Goal: Task Accomplishment & Management: Use online tool/utility

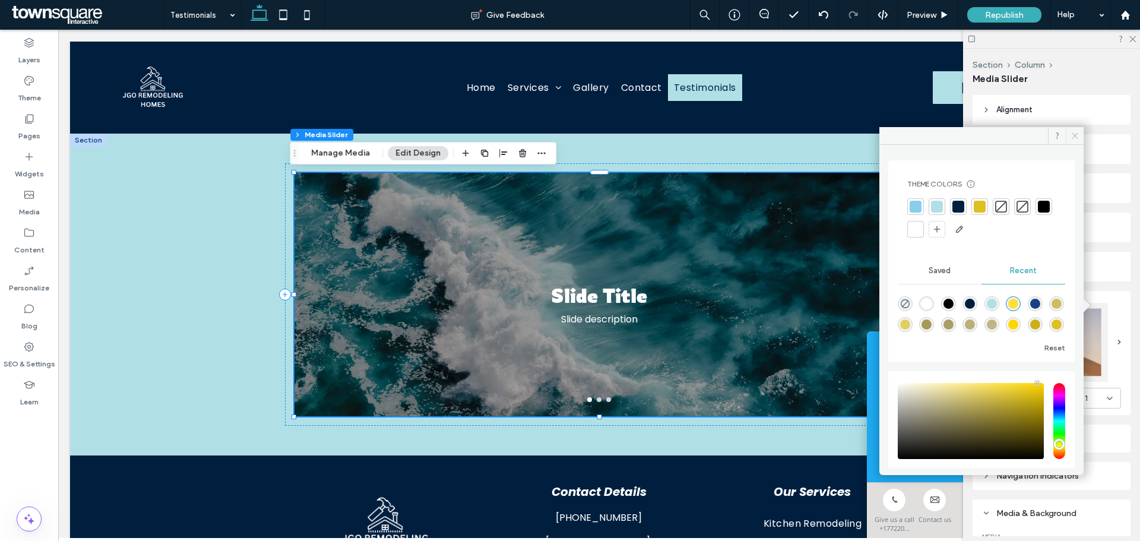
scroll to position [392, 0]
click at [1076, 134] on icon at bounding box center [1075, 135] width 9 height 9
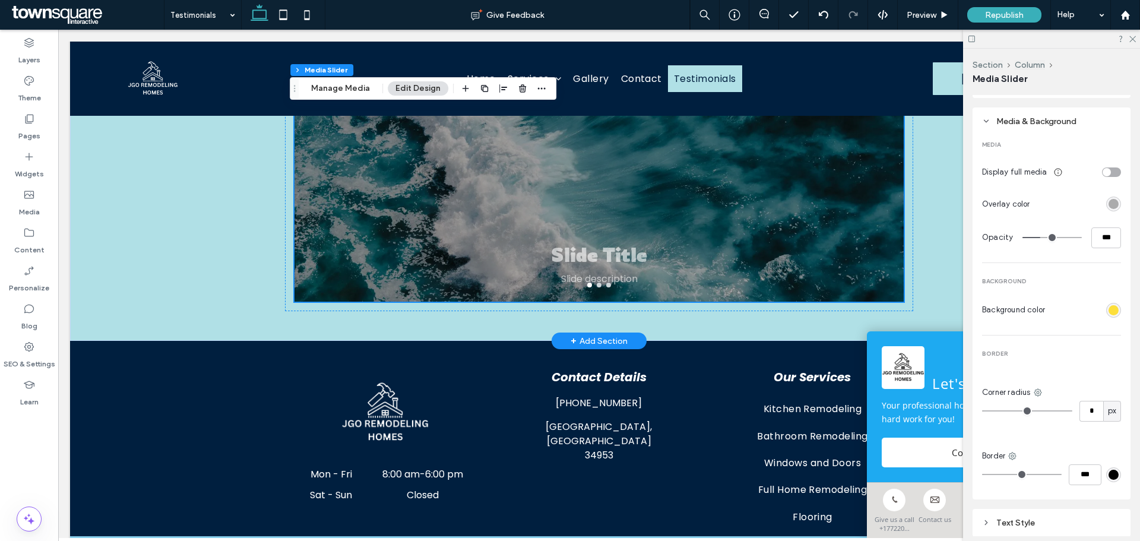
scroll to position [101, 0]
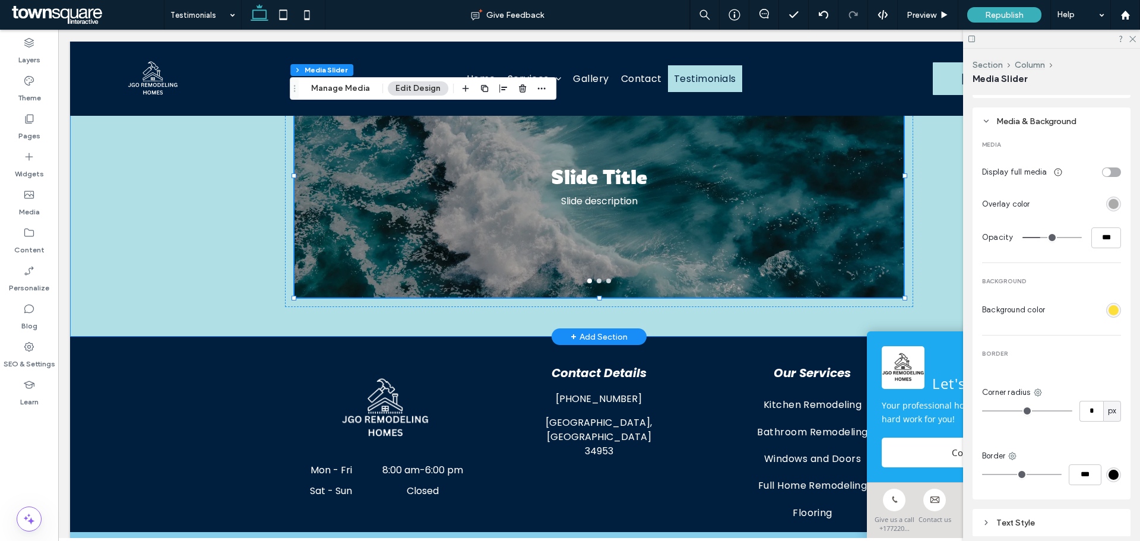
click at [949, 254] on div "Slide Title Slide description Slide Title Slide description Button Button Slide…" at bounding box center [599, 176] width 713 height 322
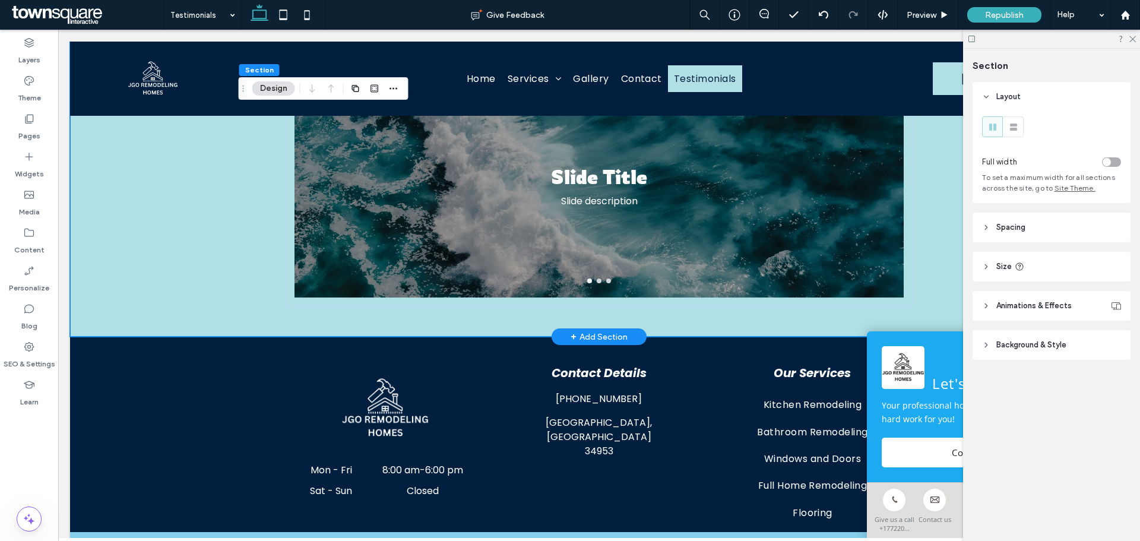
scroll to position [0, 0]
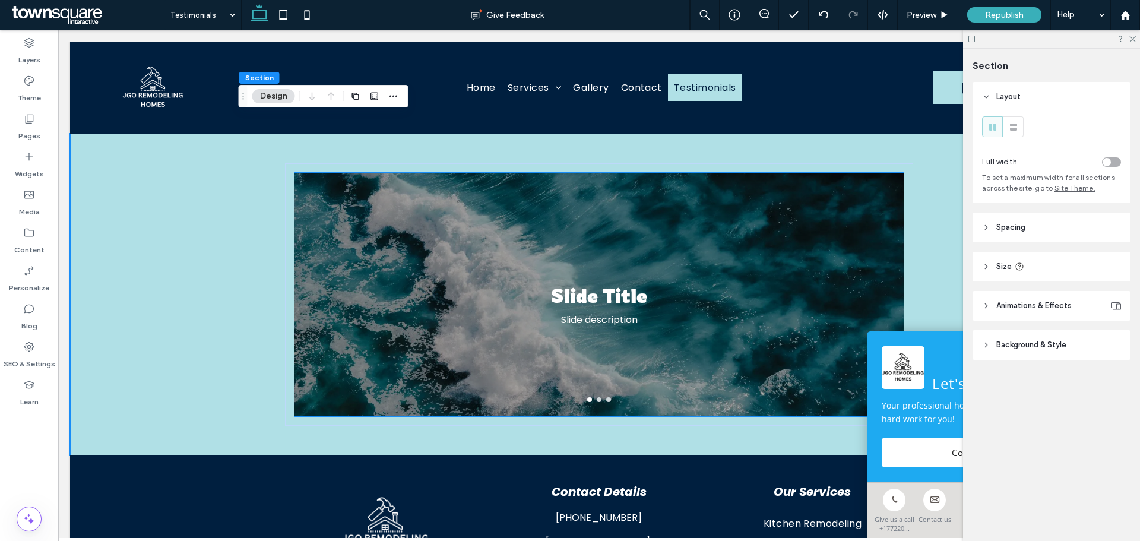
click at [775, 280] on div "Slide Title Slide description" at bounding box center [599, 301] width 609 height 187
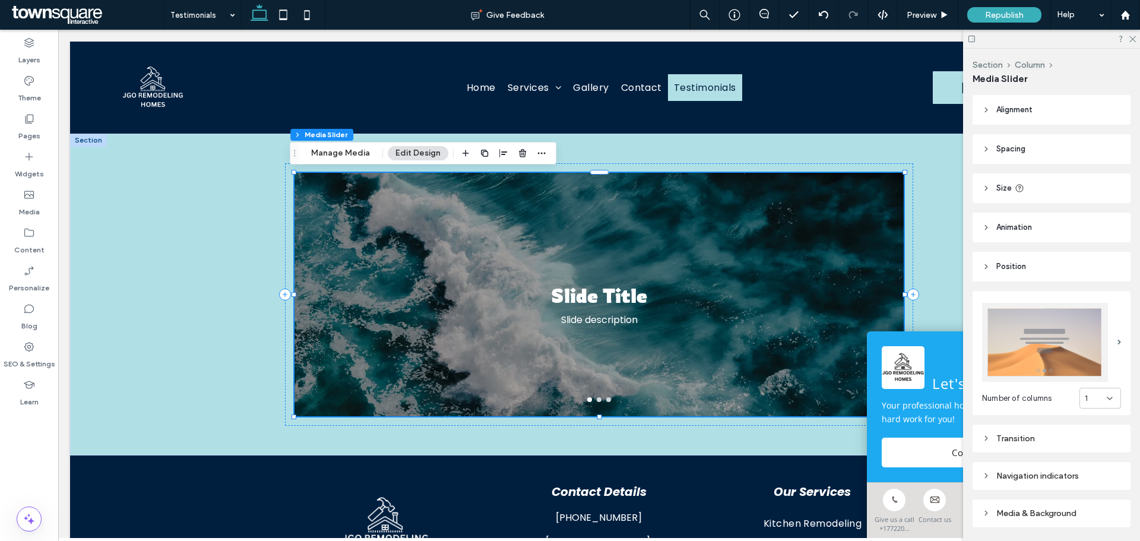
click at [410, 151] on button "Edit Design" at bounding box center [418, 153] width 61 height 14
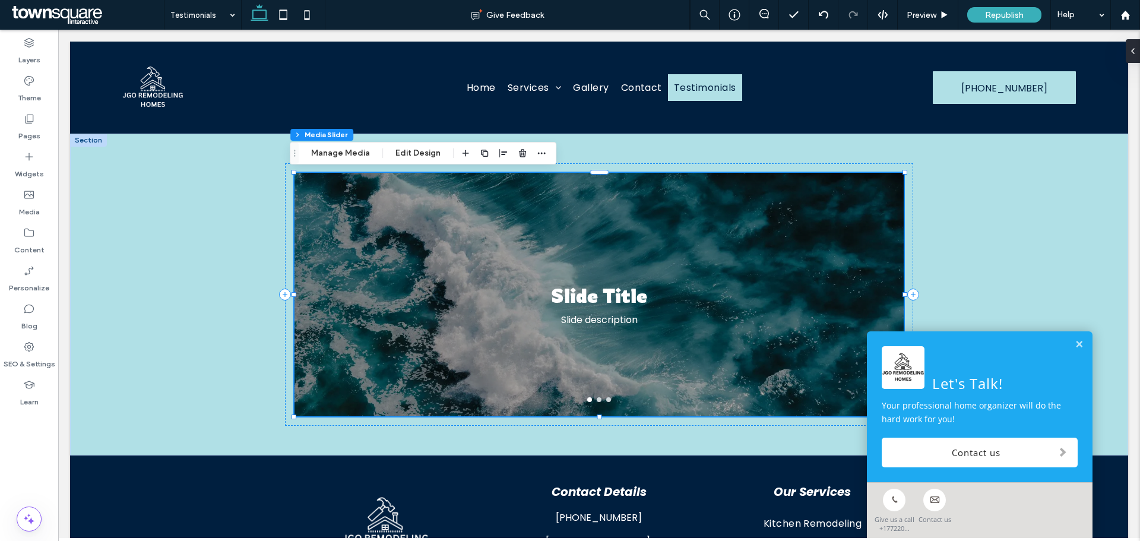
click at [1075, 345] on div "Let's Talk! Your professional home organizer will do the hard work for you! Con…" at bounding box center [980, 406] width 226 height 151
click at [1075, 343] on link at bounding box center [1079, 345] width 9 height 10
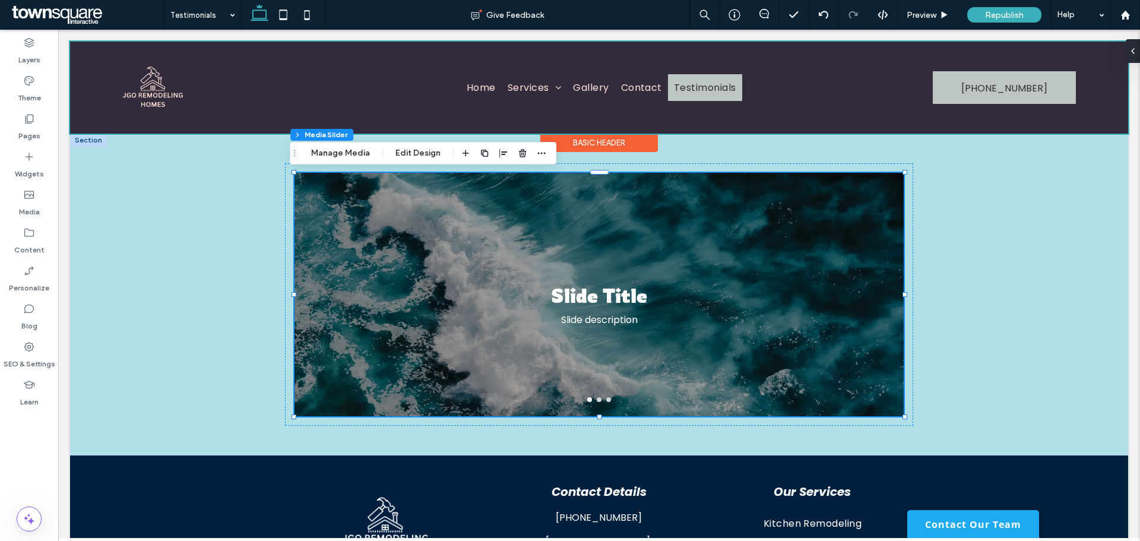
click at [849, 88] on div at bounding box center [599, 88] width 1058 height 92
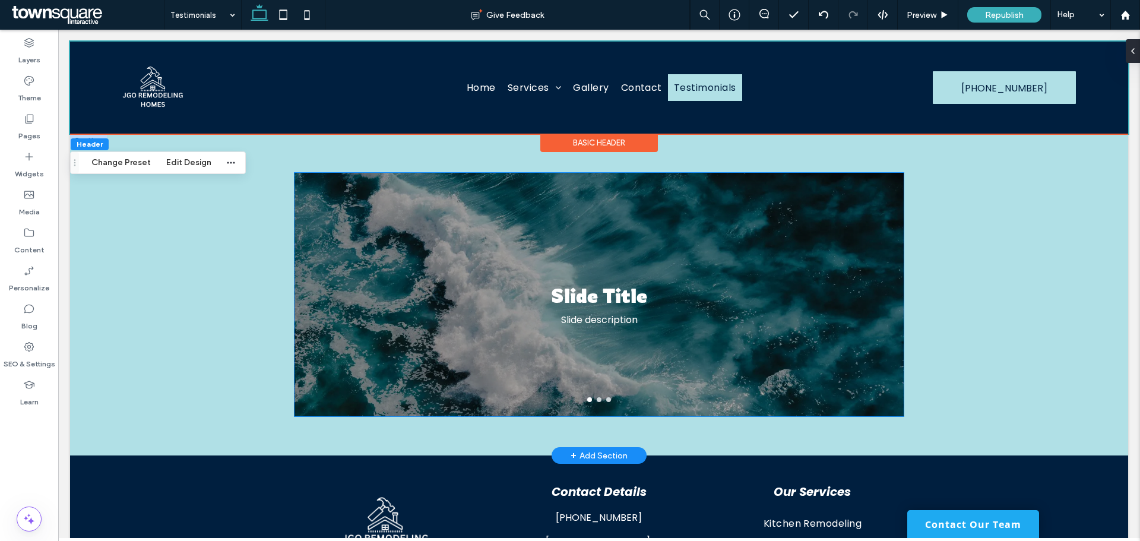
click at [817, 239] on div "Slide Title Slide description" at bounding box center [599, 301] width 609 height 187
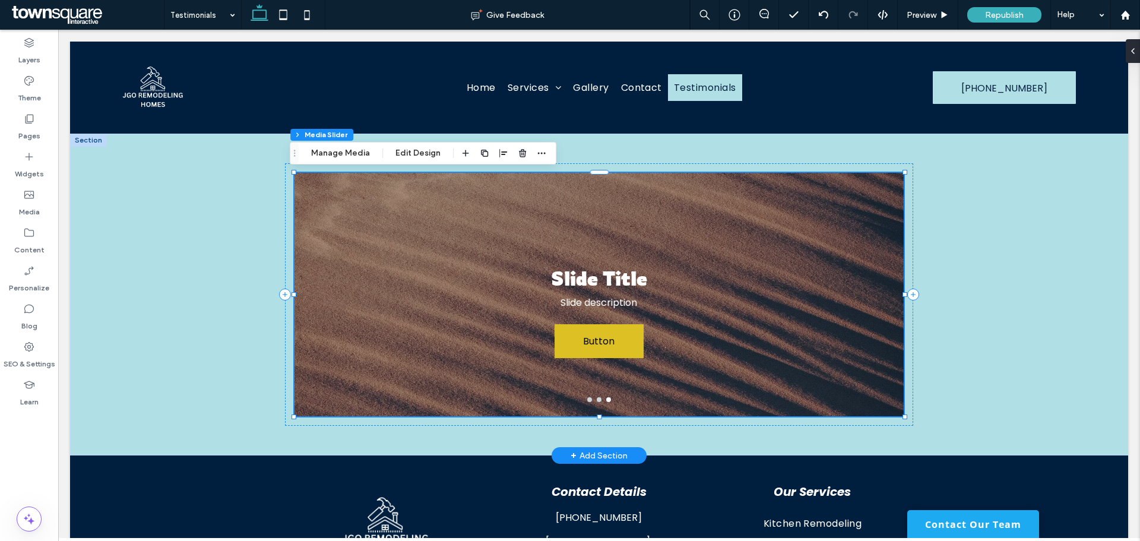
click at [435, 216] on div "Slide Title Slide description Button Button" at bounding box center [599, 301] width 609 height 187
click at [426, 163] on div "Section Column Media Slider Manage Media Edit Design" at bounding box center [423, 153] width 267 height 23
click at [423, 154] on button "Edit Design" at bounding box center [418, 153] width 61 height 14
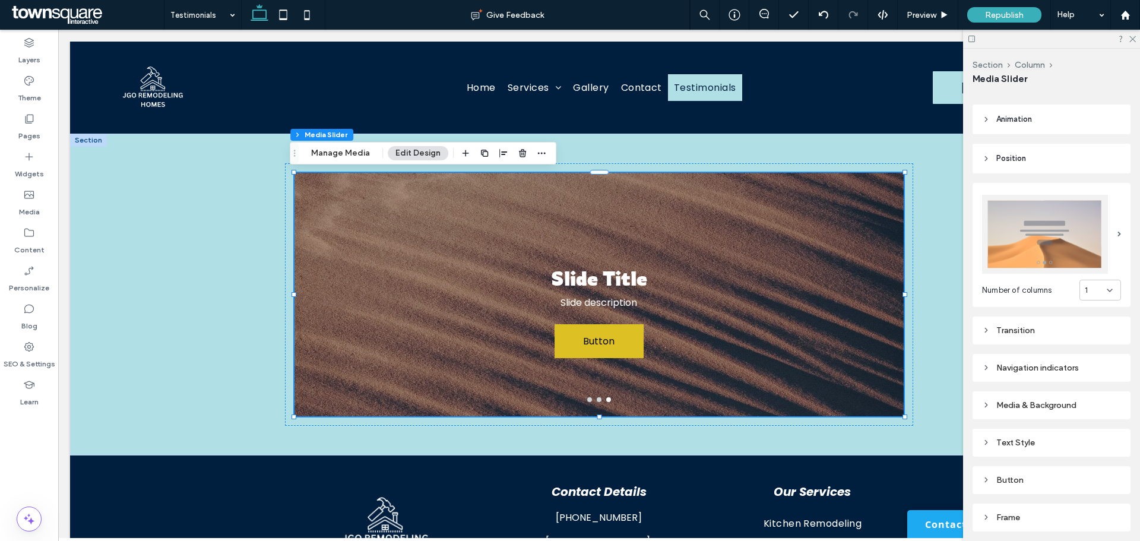
scroll to position [119, 0]
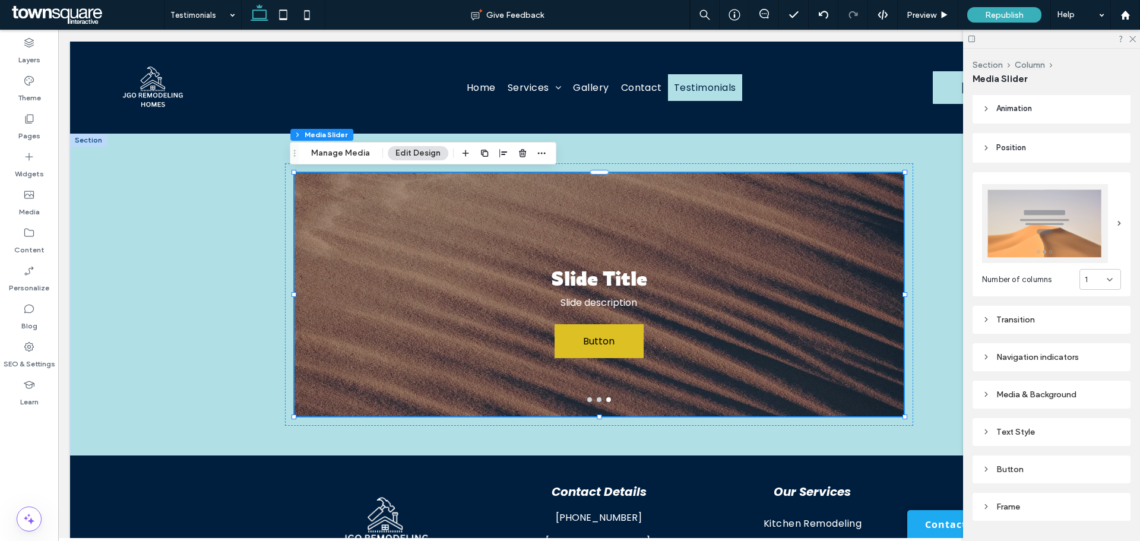
click at [1022, 394] on div "Media & Background" at bounding box center [1051, 395] width 139 height 10
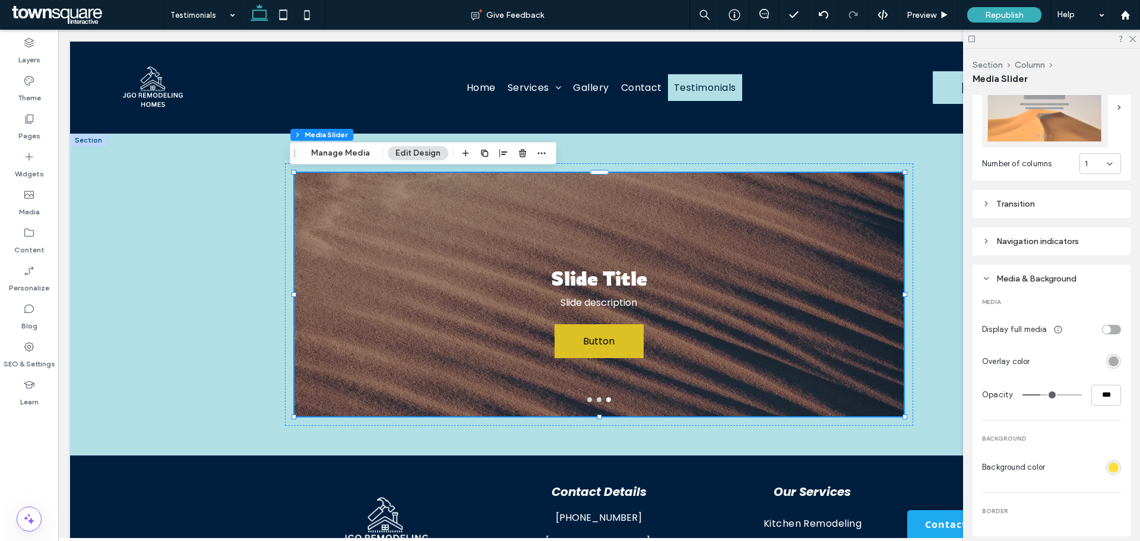
scroll to position [238, 0]
click at [1109, 356] on div "rgba(0, 0, 0, 0.3)" at bounding box center [1114, 358] width 10 height 10
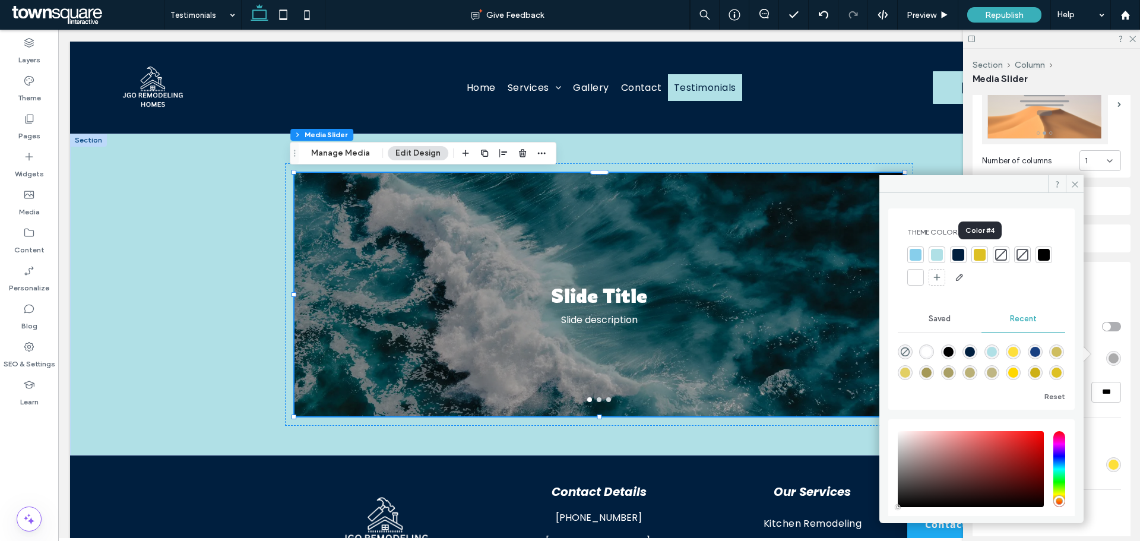
click at [978, 254] on div at bounding box center [980, 255] width 12 height 12
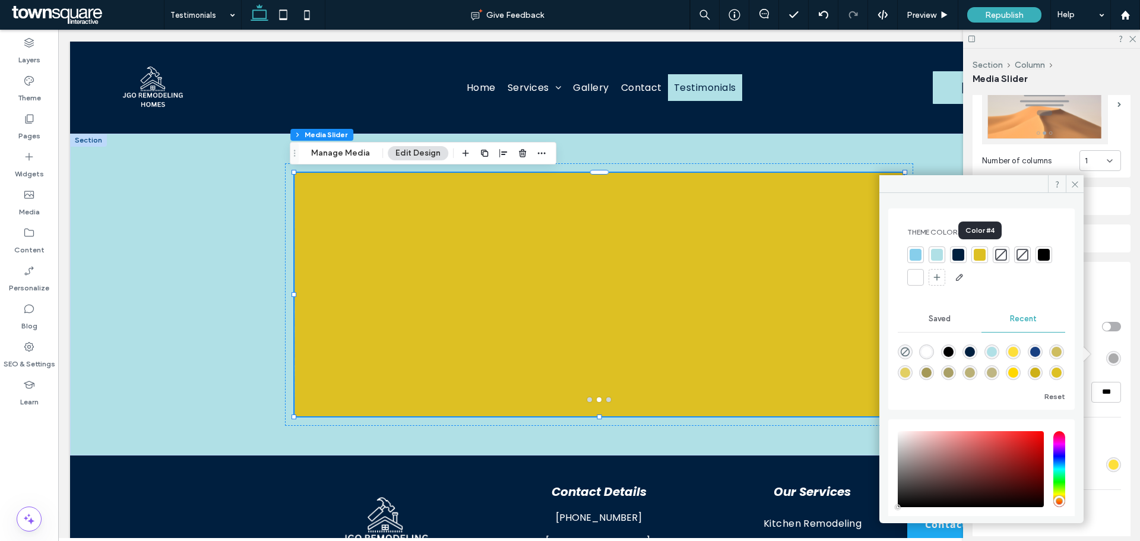
type input "***"
type input "****"
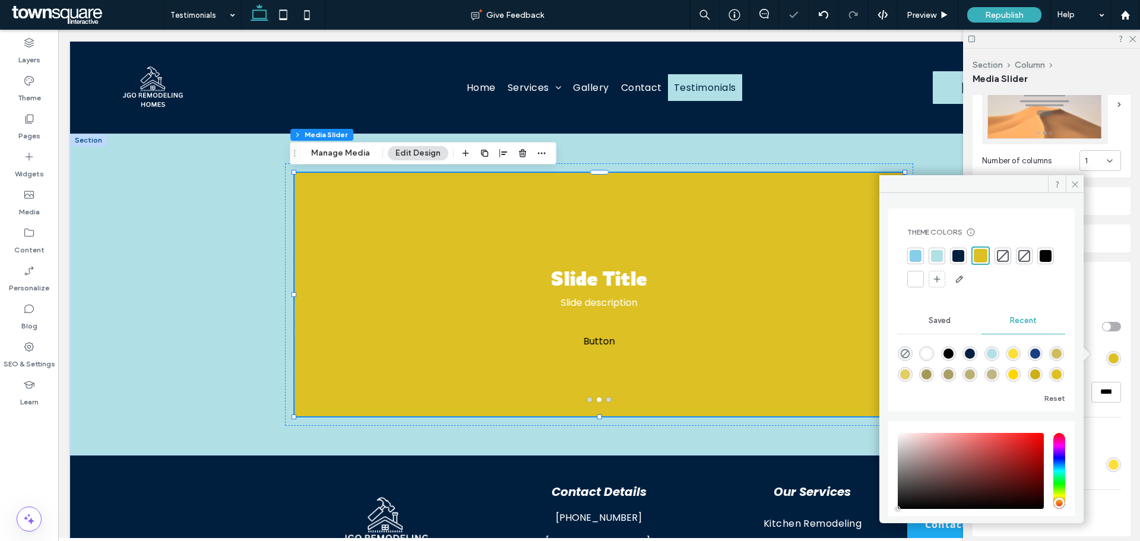
click at [958, 256] on div at bounding box center [959, 256] width 12 height 12
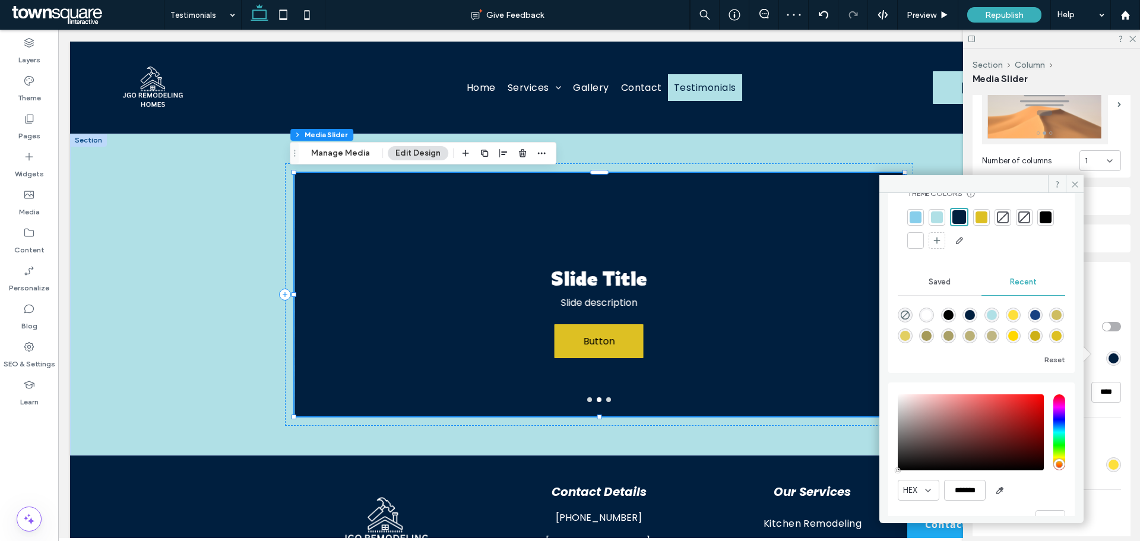
scroll to position [68, 0]
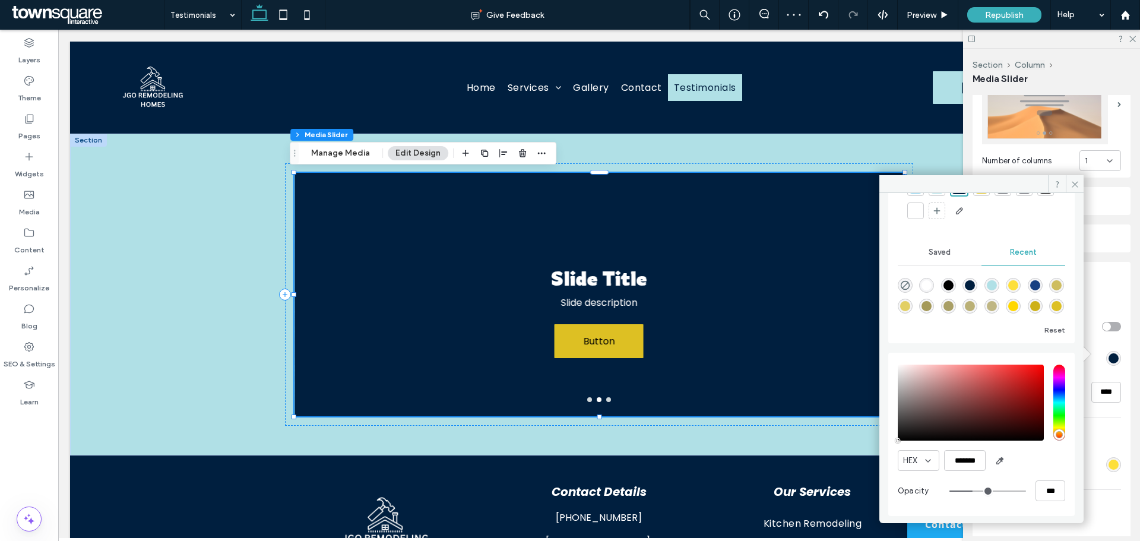
click at [1119, 286] on div "Media & Background MEDIA Display full media Overlay color Opacity **** BACKGROU…" at bounding box center [1052, 458] width 158 height 392
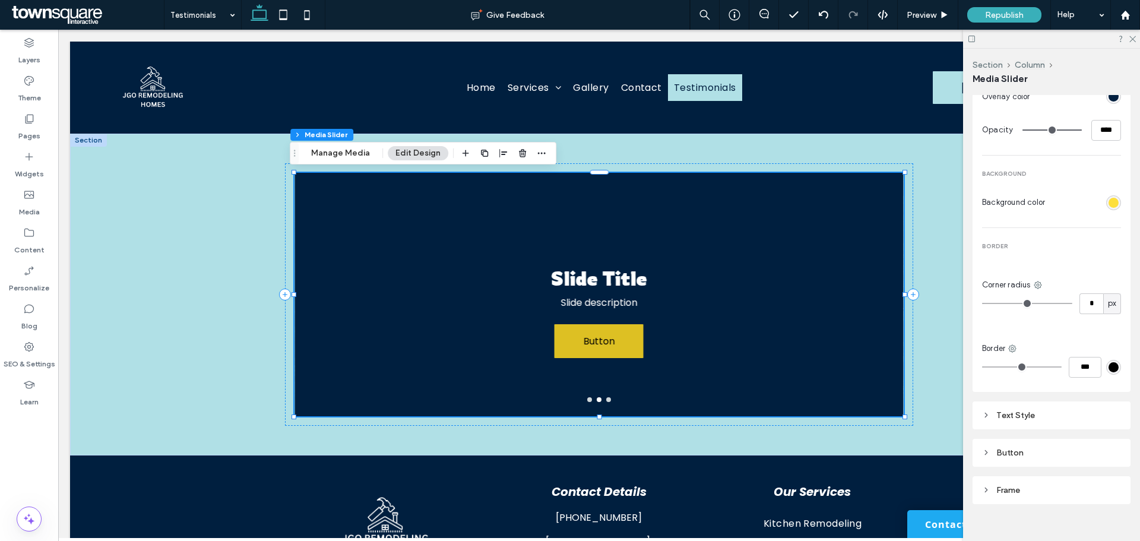
scroll to position [511, 0]
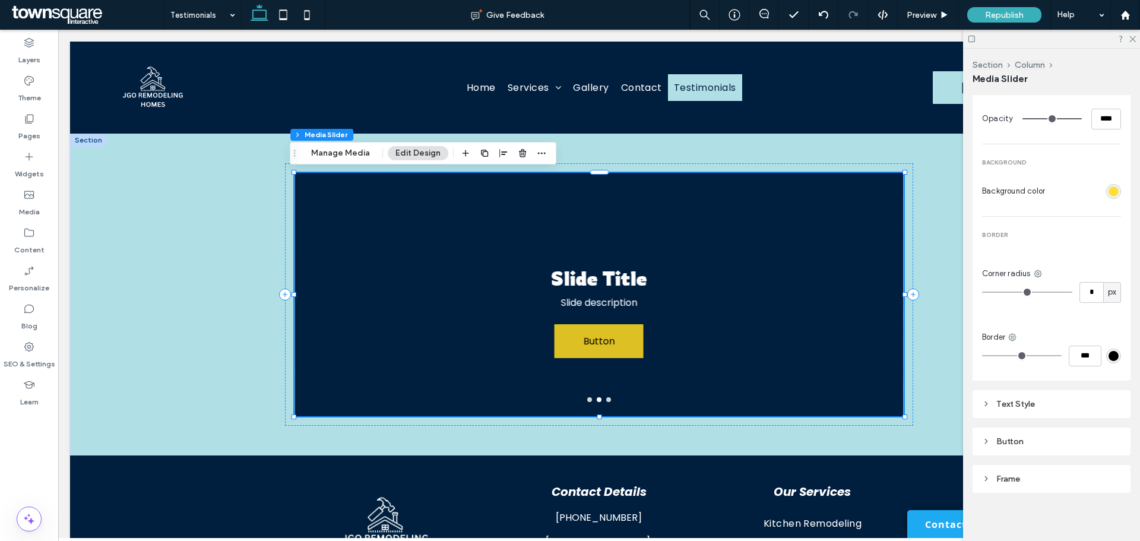
click at [1036, 439] on div "Button" at bounding box center [1051, 442] width 139 height 10
click at [1009, 437] on div "Button" at bounding box center [1051, 442] width 139 height 10
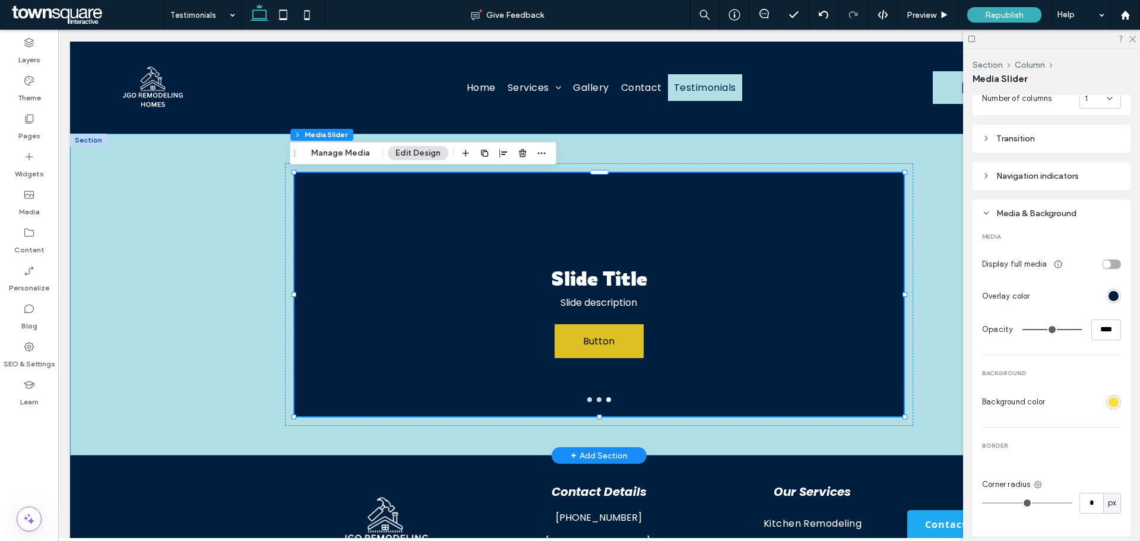
scroll to position [273, 0]
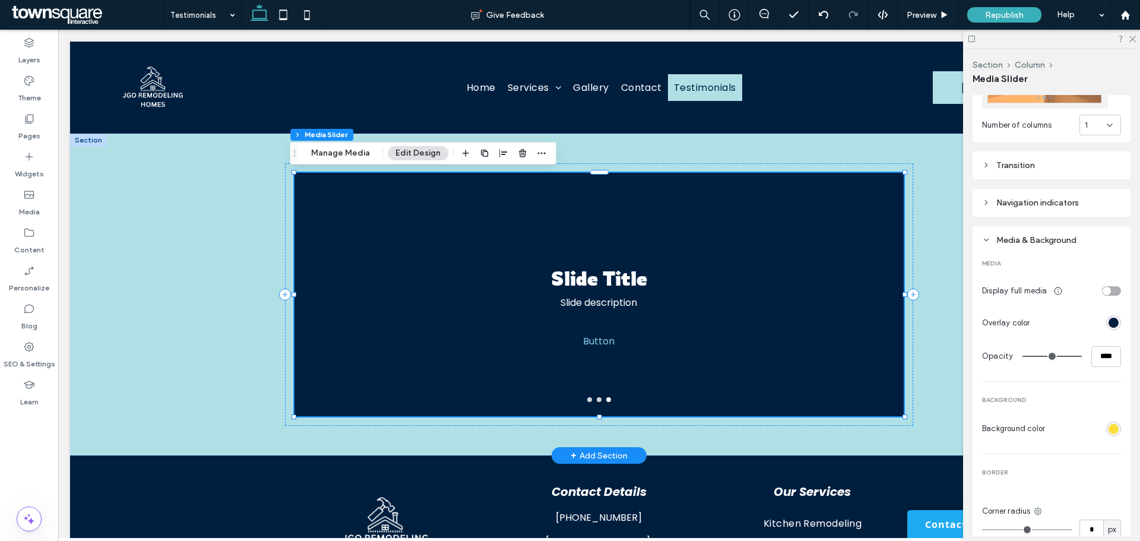
click at [605, 346] on span "Button" at bounding box center [599, 341] width 65 height 34
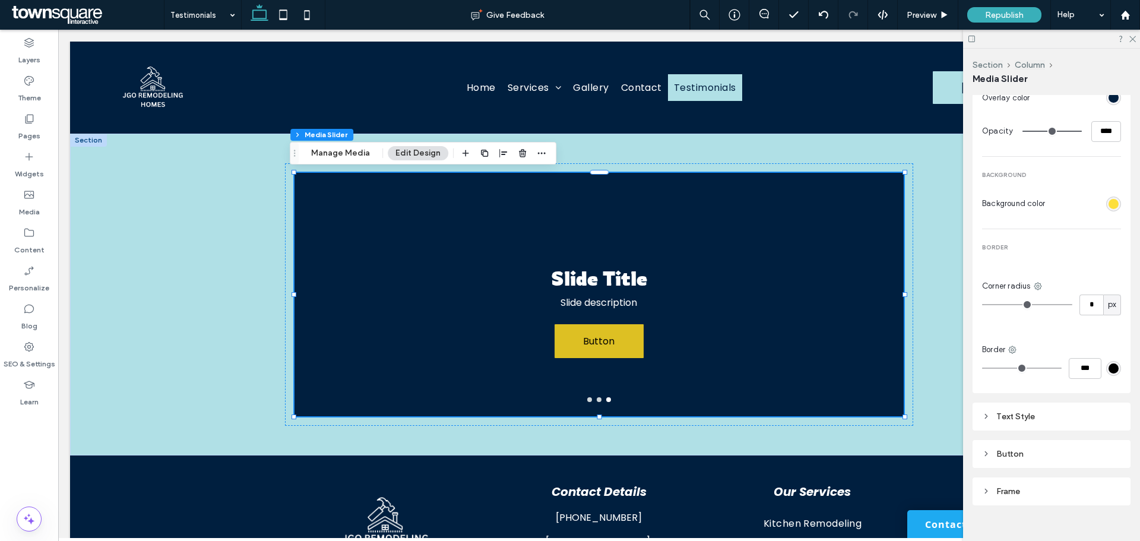
scroll to position [511, 0]
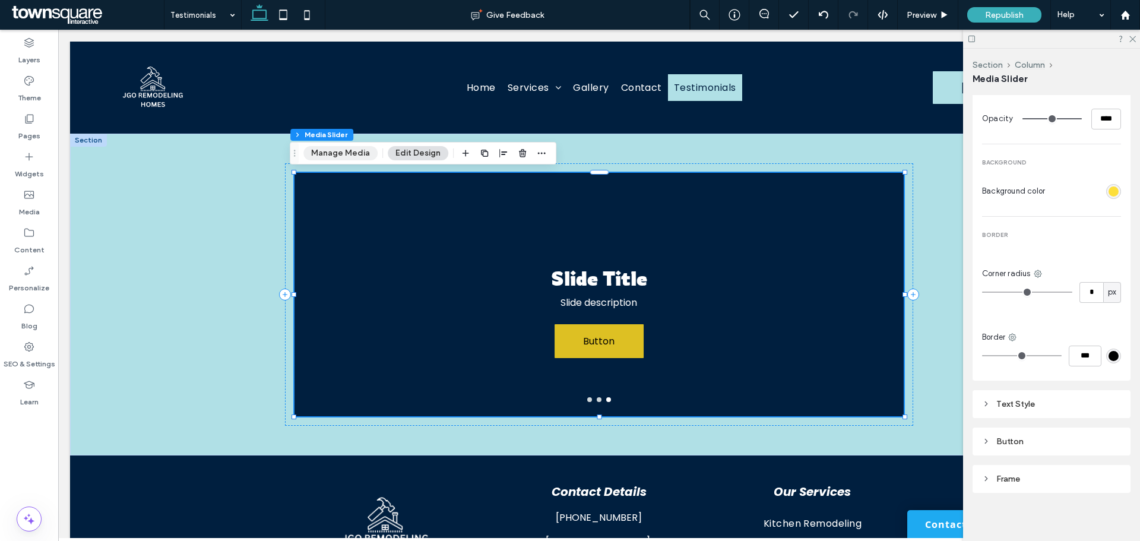
click at [344, 150] on button "Manage Media" at bounding box center [341, 153] width 74 height 14
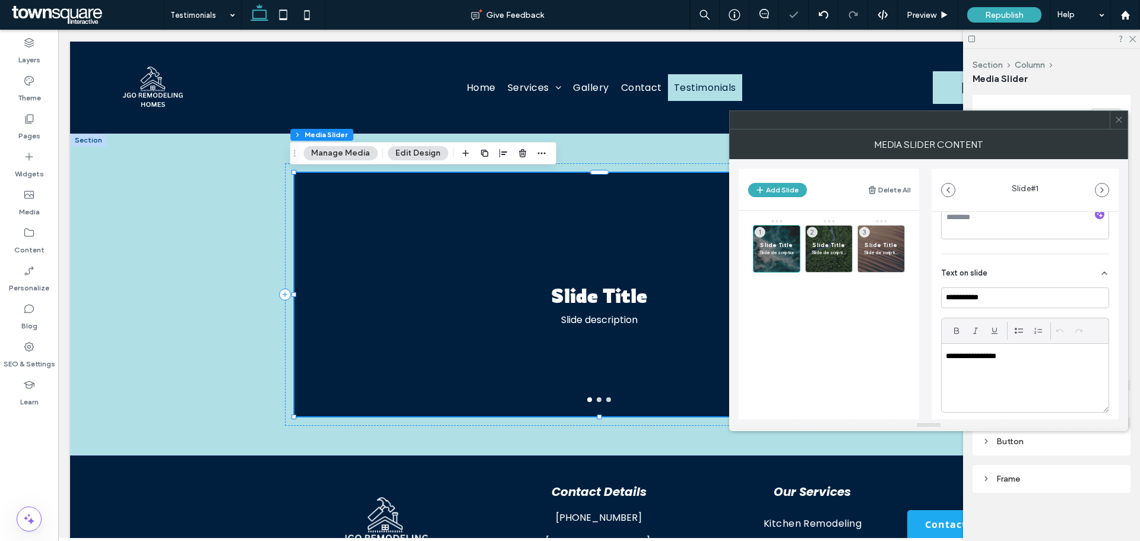
scroll to position [327, 0]
click at [1096, 371] on div "Button" at bounding box center [1025, 374] width 168 height 33
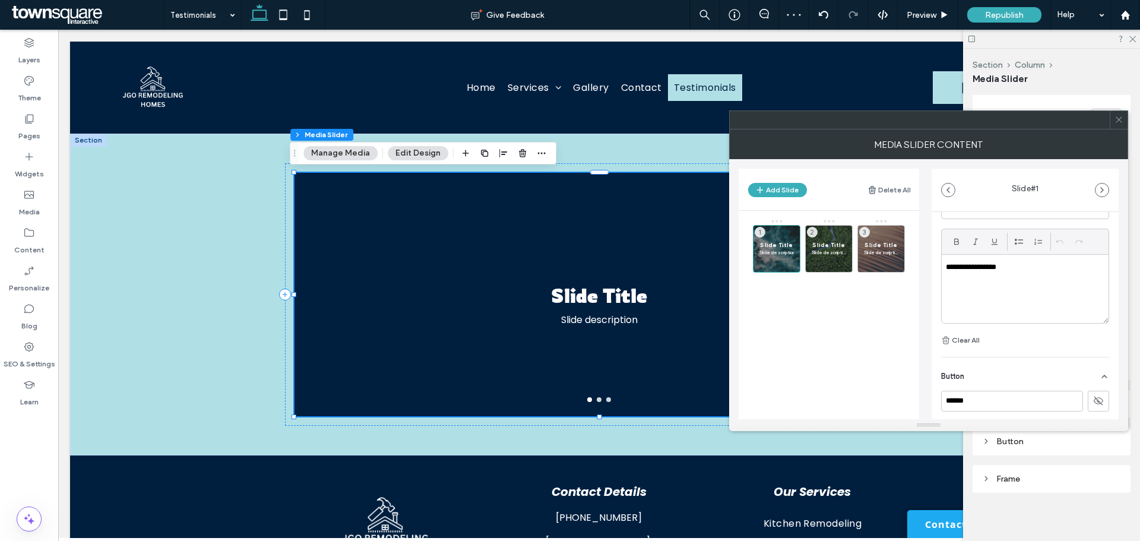
click at [1095, 404] on icon at bounding box center [1098, 401] width 11 height 11
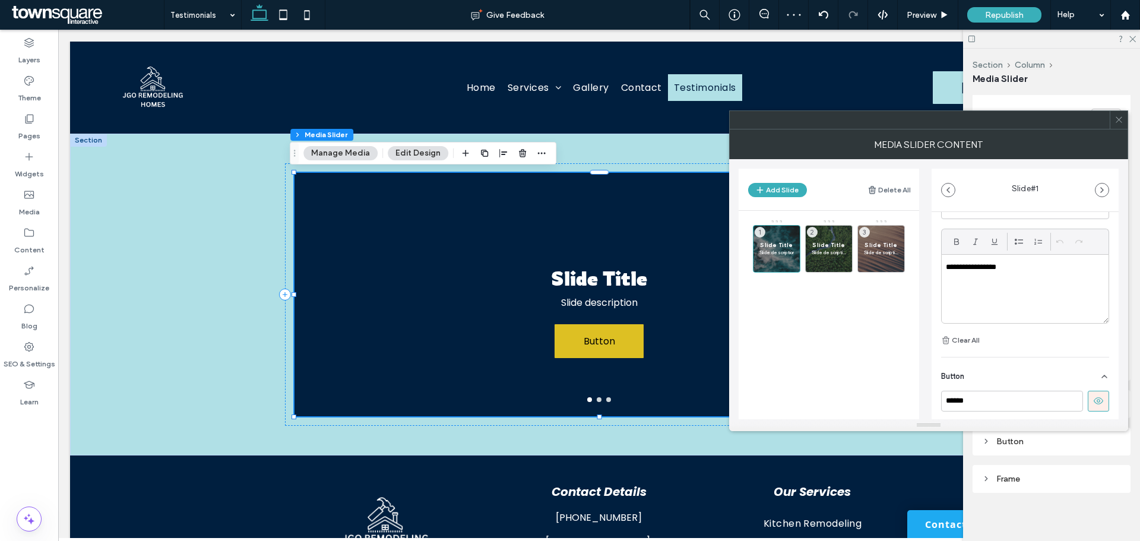
click at [1096, 398] on icon at bounding box center [1098, 401] width 11 height 11
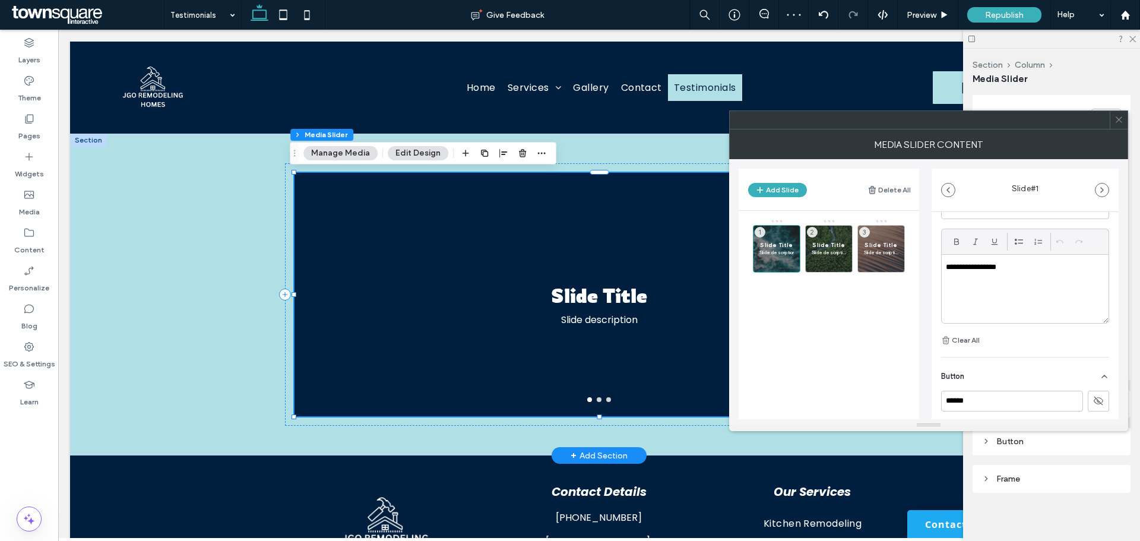
click at [579, 341] on div "Slide Title Slide description" at bounding box center [599, 301] width 609 height 187
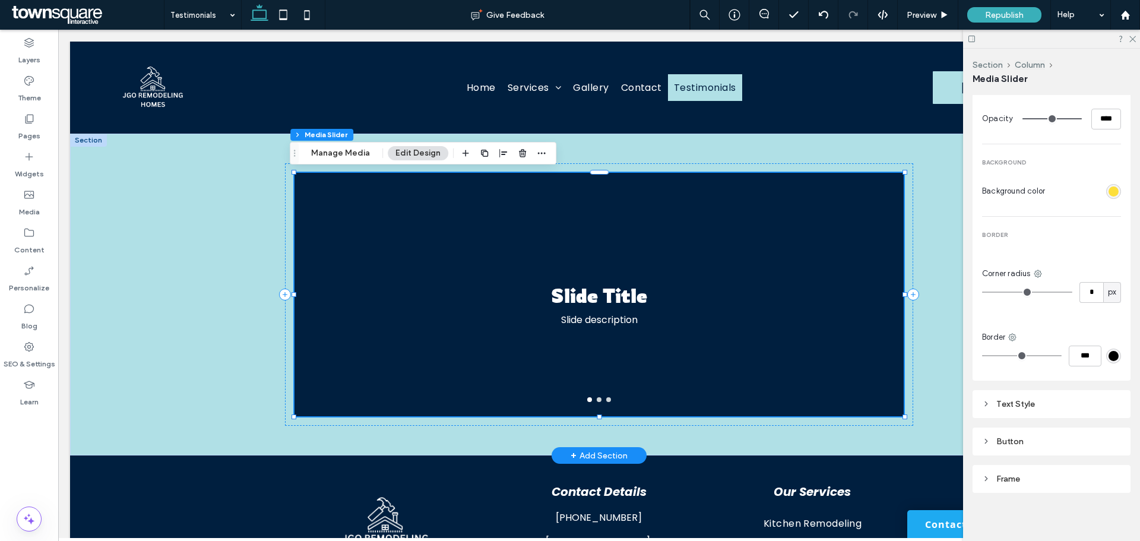
click at [834, 340] on div "Slide Title Slide description" at bounding box center [599, 301] width 609 height 187
click at [606, 403] on div at bounding box center [599, 295] width 609 height 244
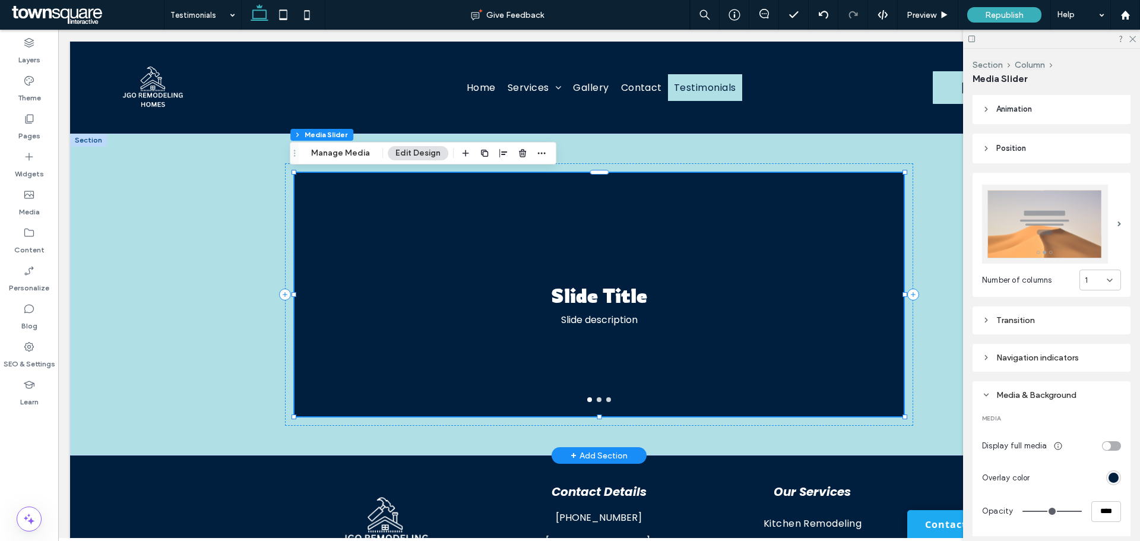
scroll to position [0, 0]
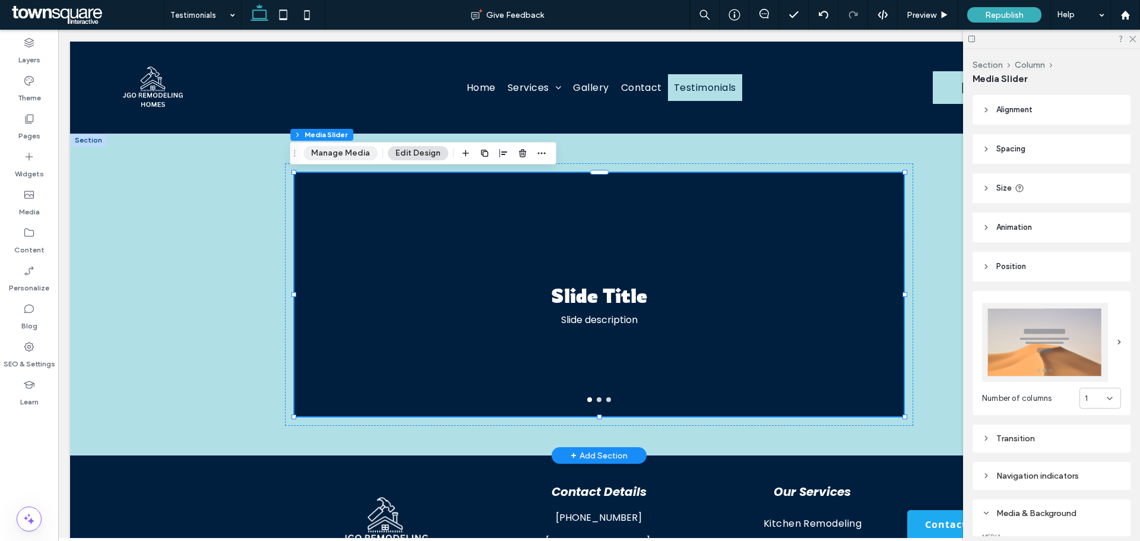
click at [338, 148] on button "Manage Media" at bounding box center [341, 153] width 74 height 14
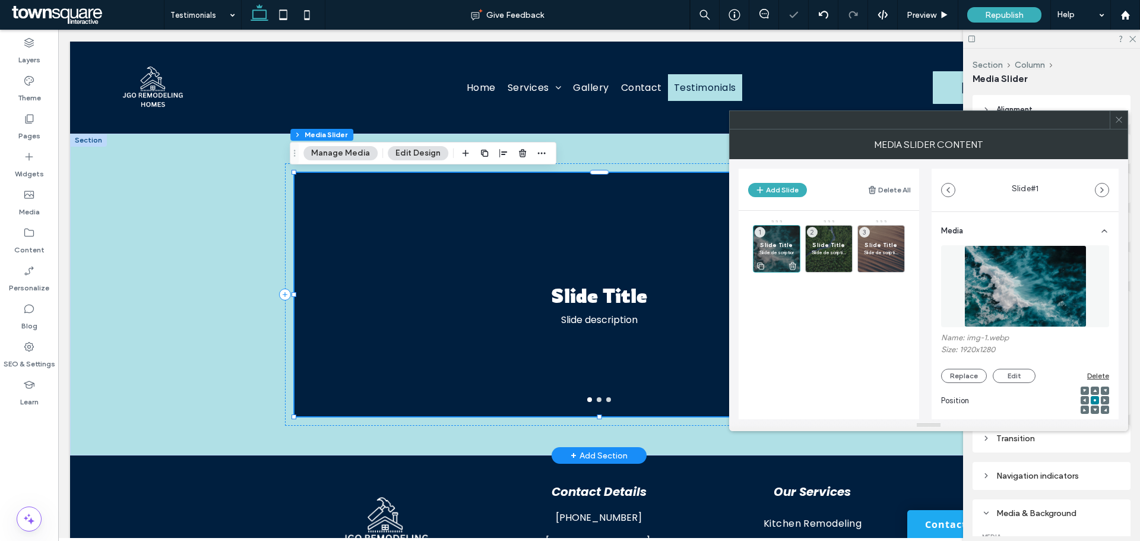
click at [779, 244] on span "Slide Title" at bounding box center [777, 245] width 34 height 8
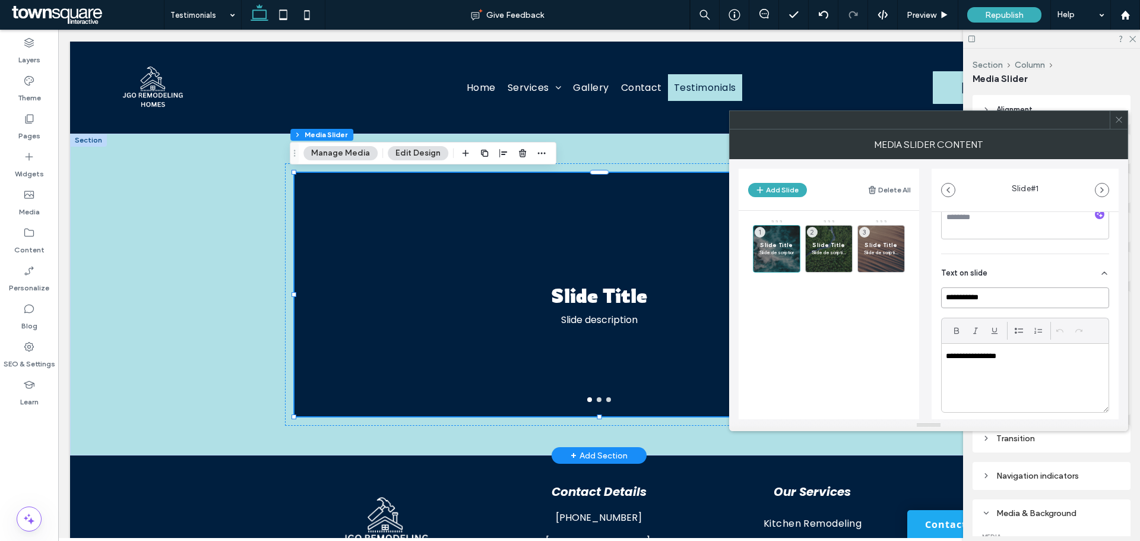
click at [997, 295] on input "**********" at bounding box center [1025, 297] width 168 height 21
paste input
paste input "*"
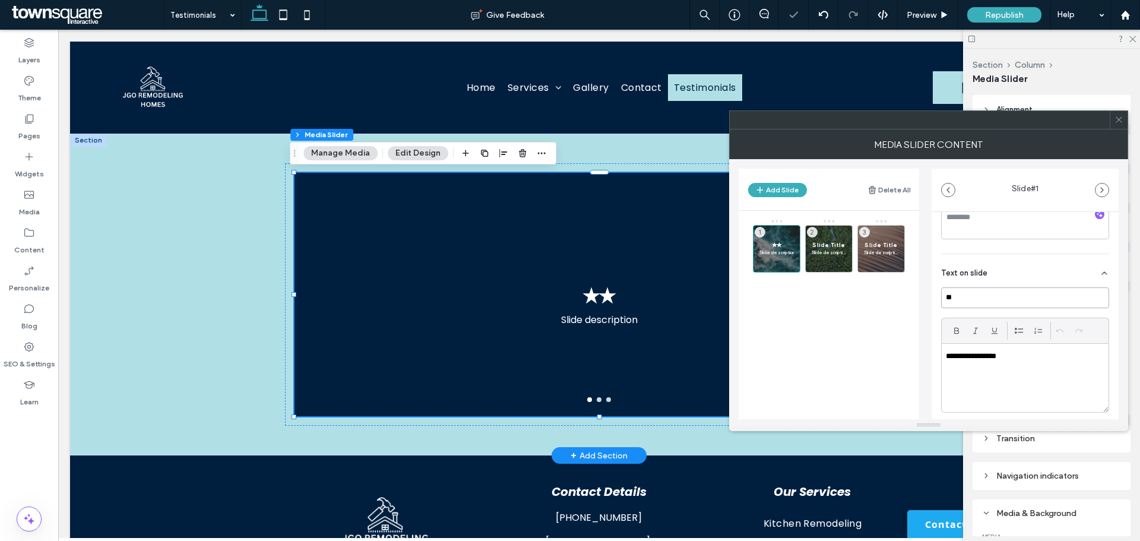
paste input "*"
type input "*****"
click at [1000, 358] on p "**********" at bounding box center [1022, 356] width 152 height 11
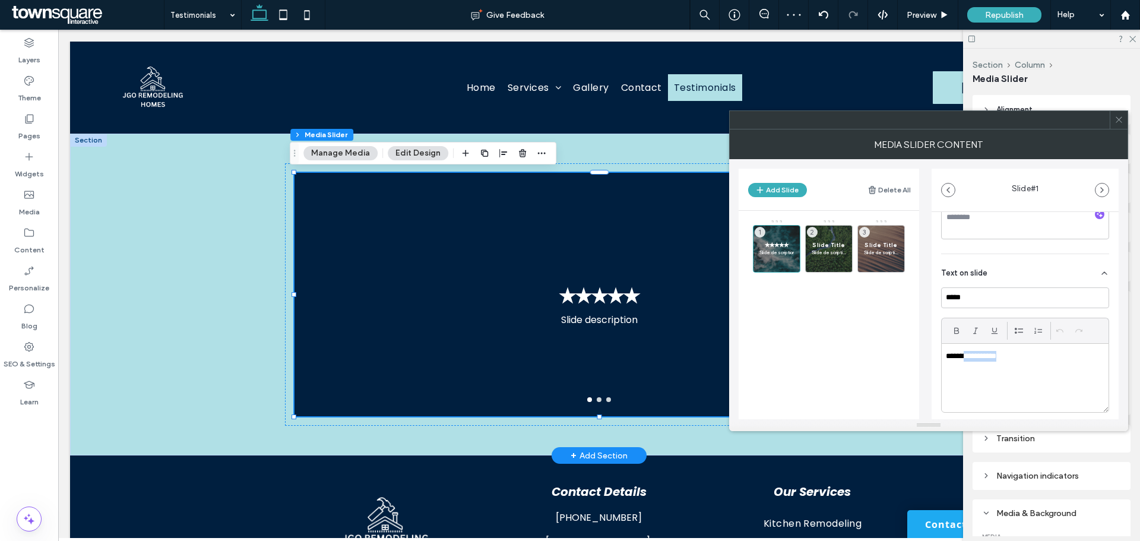
click at [1000, 358] on p "**********" at bounding box center [1022, 356] width 152 height 11
click at [1000, 367] on div at bounding box center [1025, 378] width 167 height 68
paste div
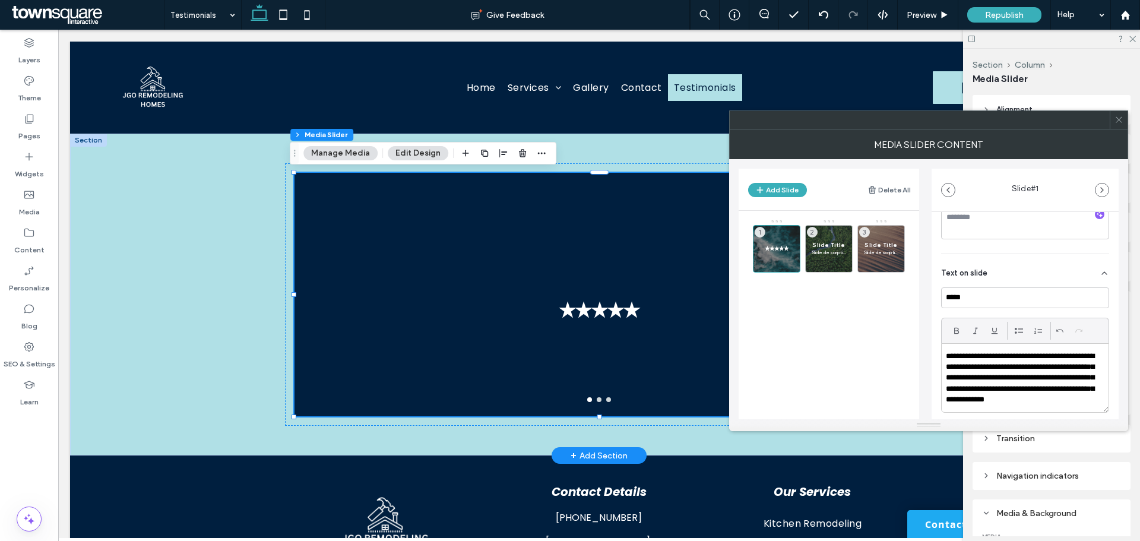
scroll to position [3, 0]
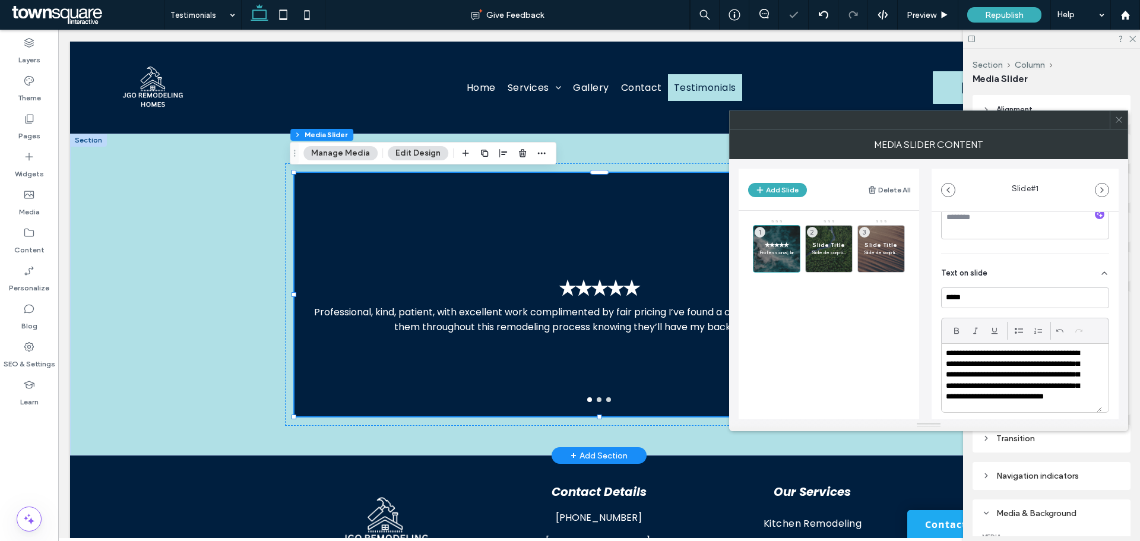
click at [946, 353] on p "**********" at bounding box center [1017, 381] width 143 height 66
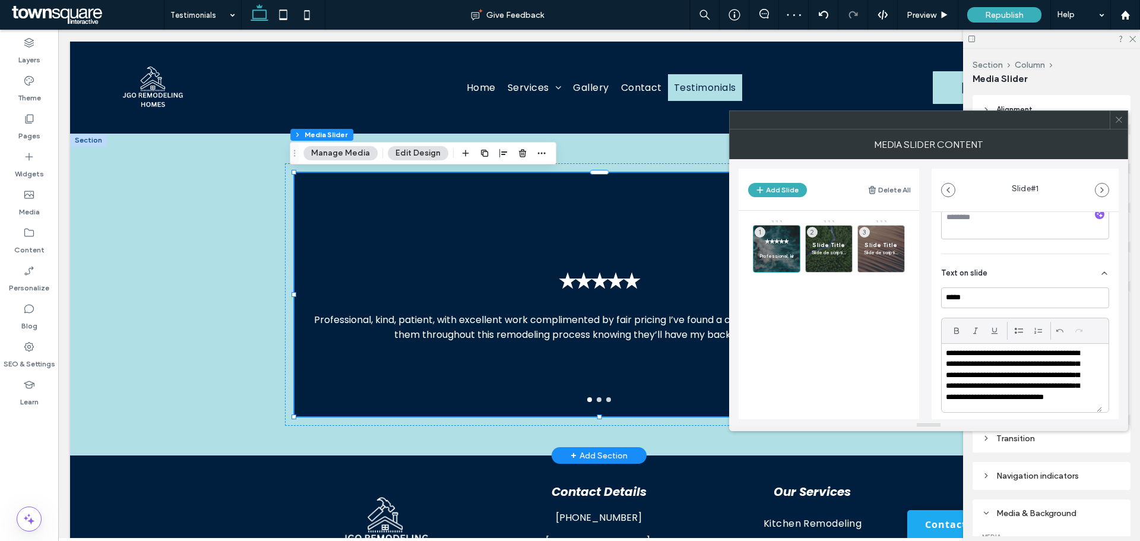
scroll to position [8, 0]
click at [954, 350] on p at bounding box center [1022, 348] width 152 height 11
click at [845, 329] on div "✭✭✭✭✭ [PERSON_NAME] Professional, kind, patient, with excellent work compliment…" at bounding box center [836, 281] width 166 height 125
click at [756, 264] on icon at bounding box center [761, 266] width 10 height 11
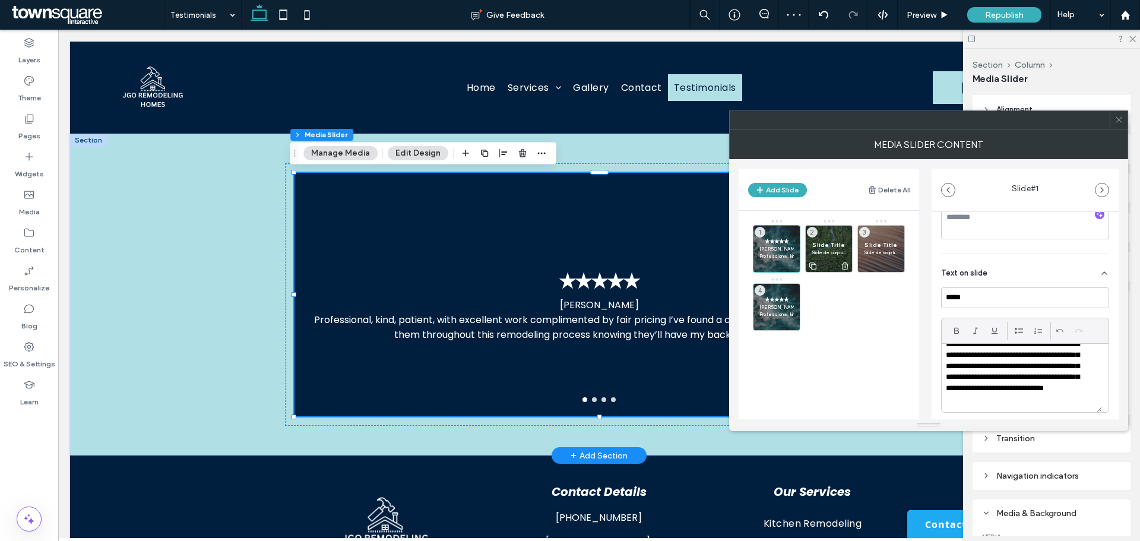
click at [842, 264] on use at bounding box center [845, 266] width 7 height 8
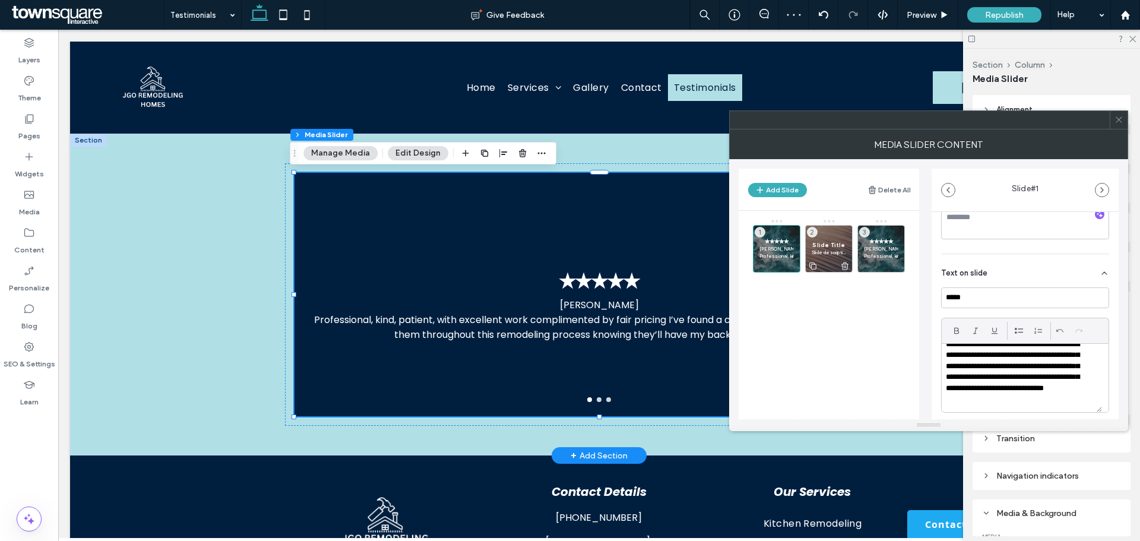
click at [845, 264] on icon at bounding box center [845, 266] width 10 height 11
click at [762, 264] on use at bounding box center [760, 266] width 7 height 7
click at [832, 253] on icon at bounding box center [829, 249] width 14 height 14
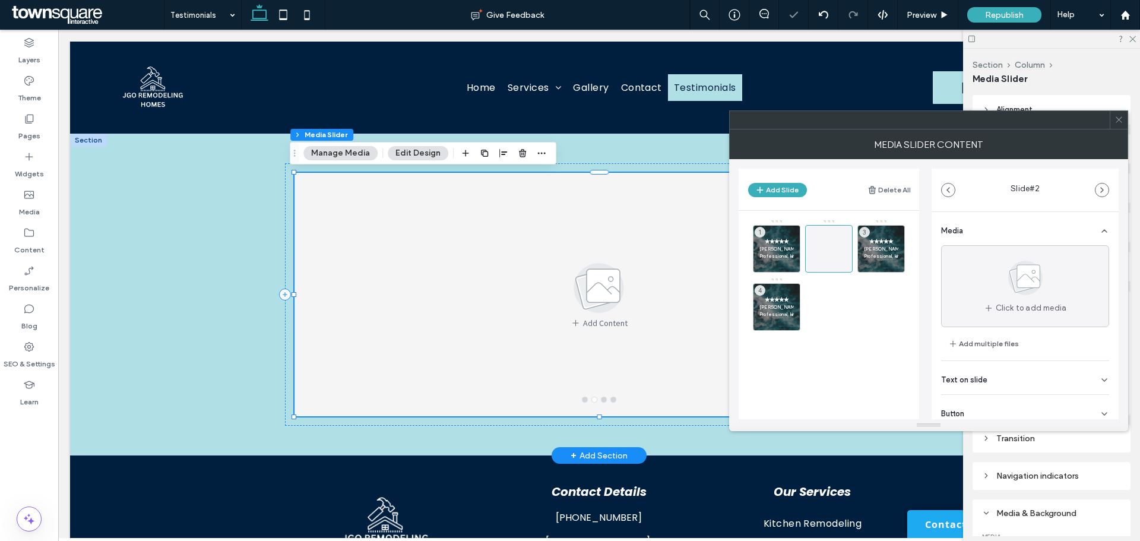
click at [670, 240] on div "Add Content" at bounding box center [599, 295] width 609 height 244
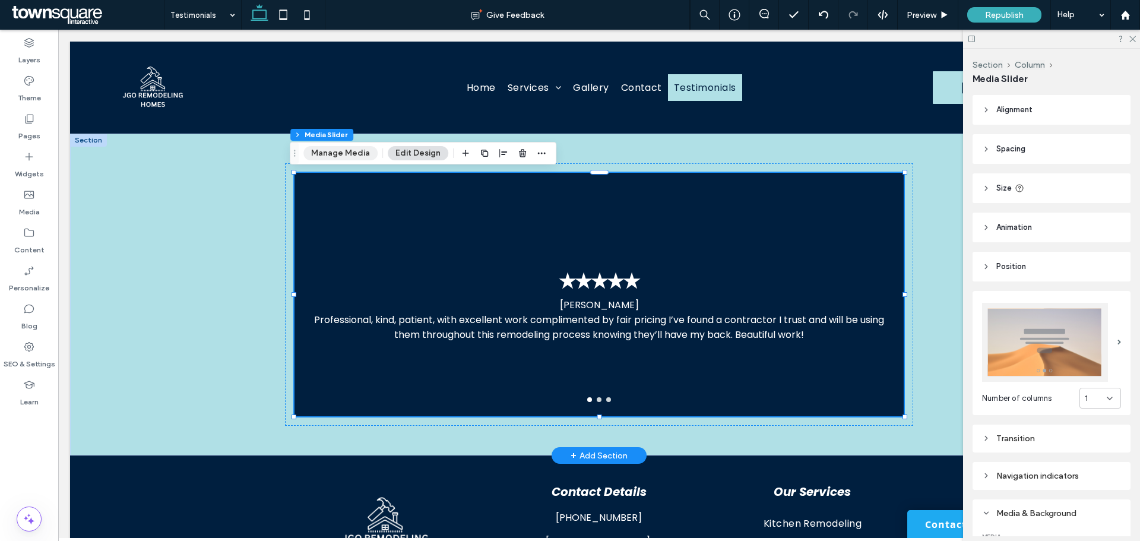
click at [331, 157] on button "Manage Media" at bounding box center [341, 153] width 74 height 14
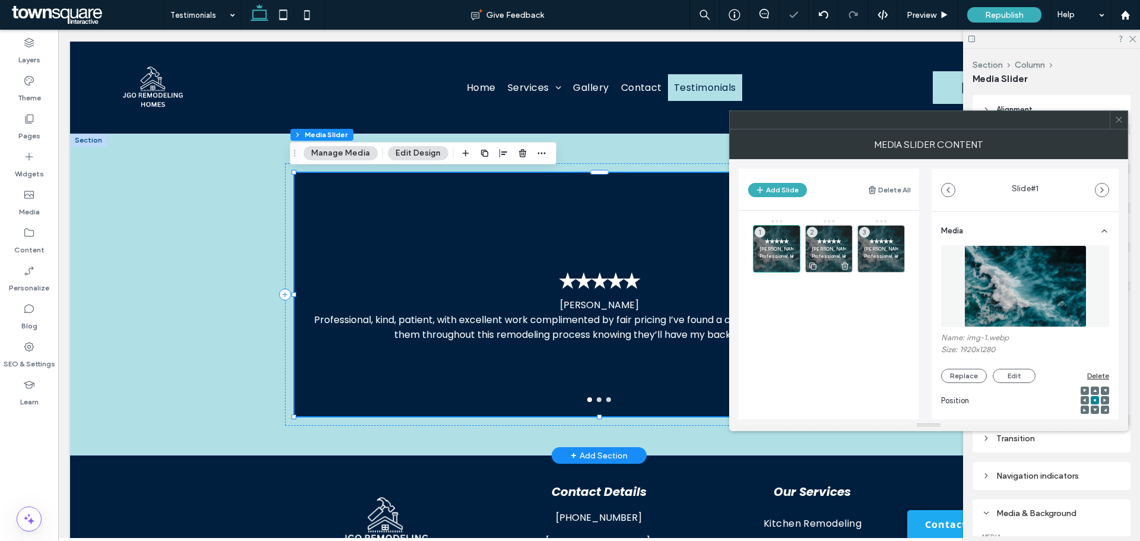
click at [826, 245] on p "[PERSON_NAME]" at bounding box center [829, 248] width 34 height 7
